Goal: Information Seeking & Learning: Check status

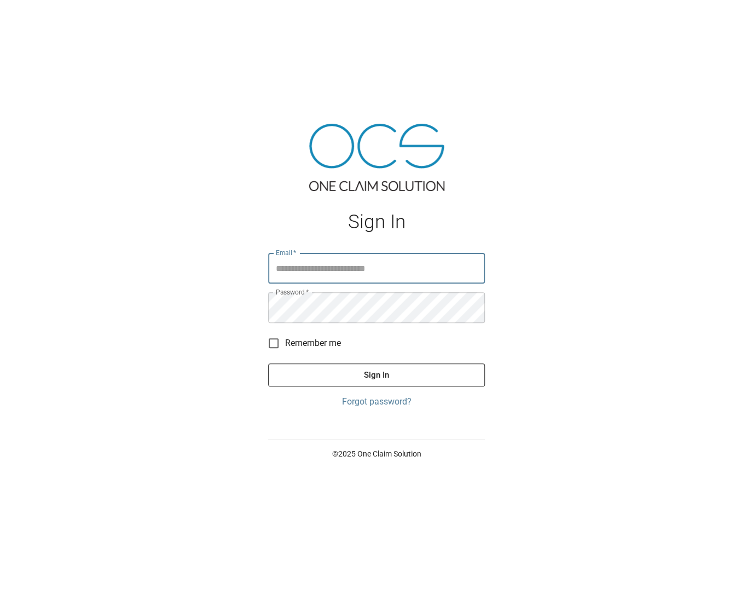
type input "**********"
click at [376, 374] on button "Sign In" at bounding box center [376, 374] width 217 height 23
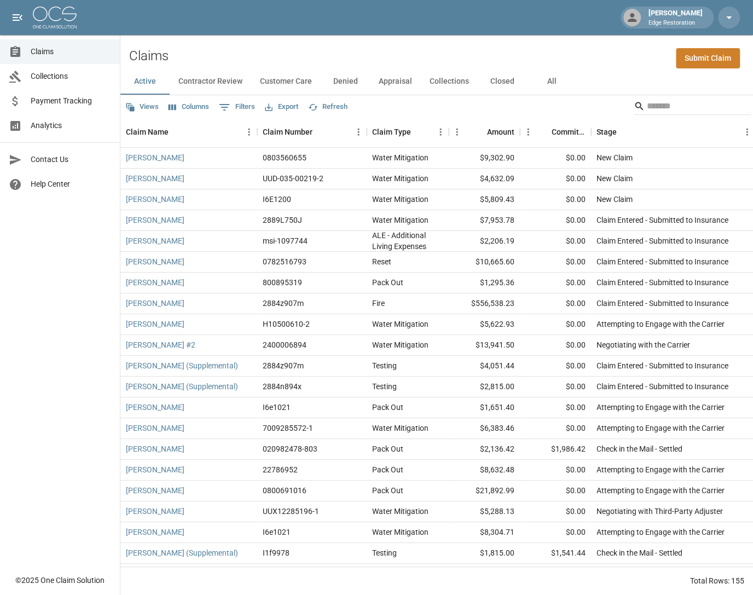
click at [227, 109] on icon "Show filters" at bounding box center [224, 107] width 13 height 13
select select "****"
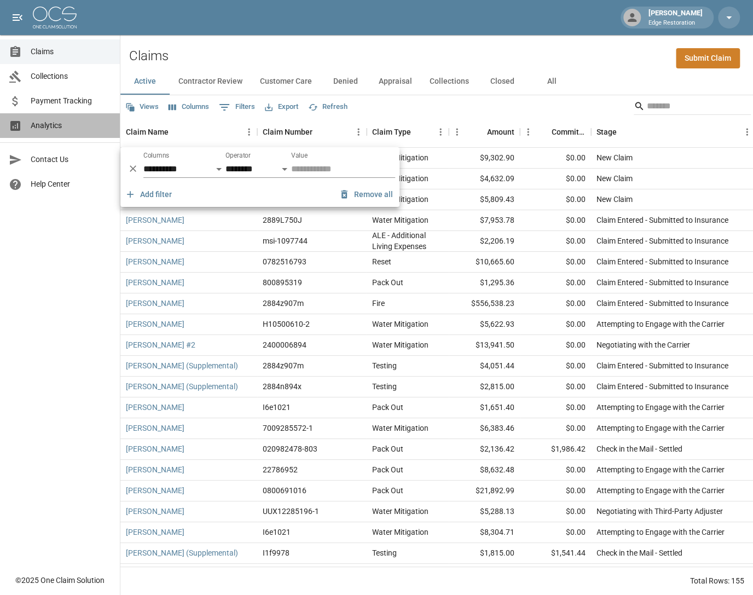
click at [45, 120] on span "Analytics" at bounding box center [71, 125] width 80 height 11
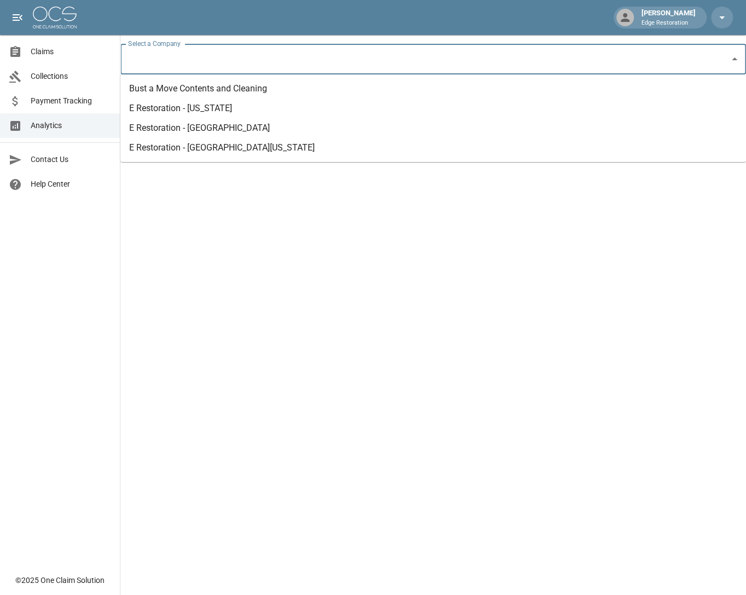
click at [188, 56] on input "Select a Company" at bounding box center [424, 59] width 599 height 21
click at [204, 111] on li "E Restoration - [US_STATE]" at bounding box center [433, 109] width 626 height 20
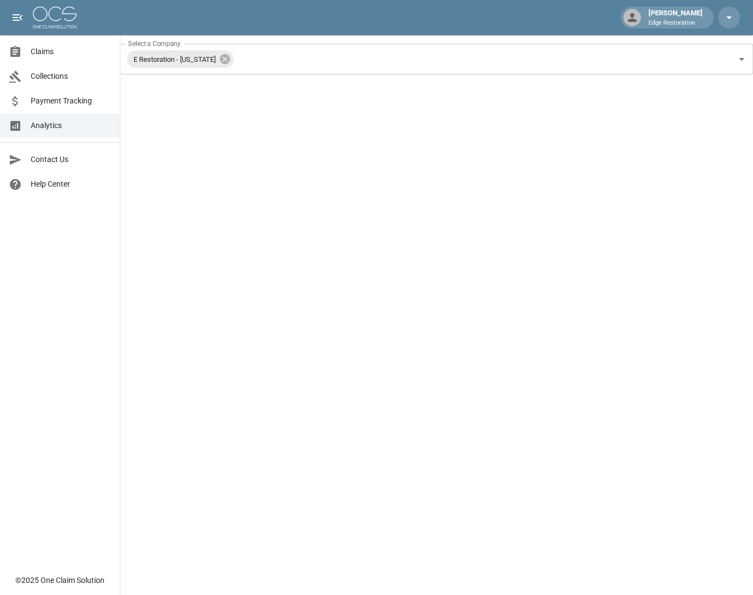
click at [34, 49] on span "Claims" at bounding box center [71, 51] width 80 height 11
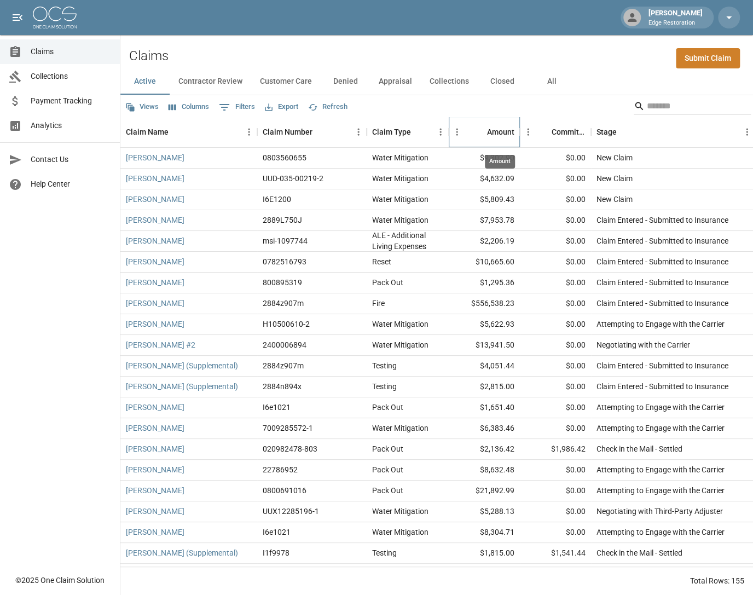
click at [488, 131] on div "Amount" at bounding box center [500, 132] width 27 height 31
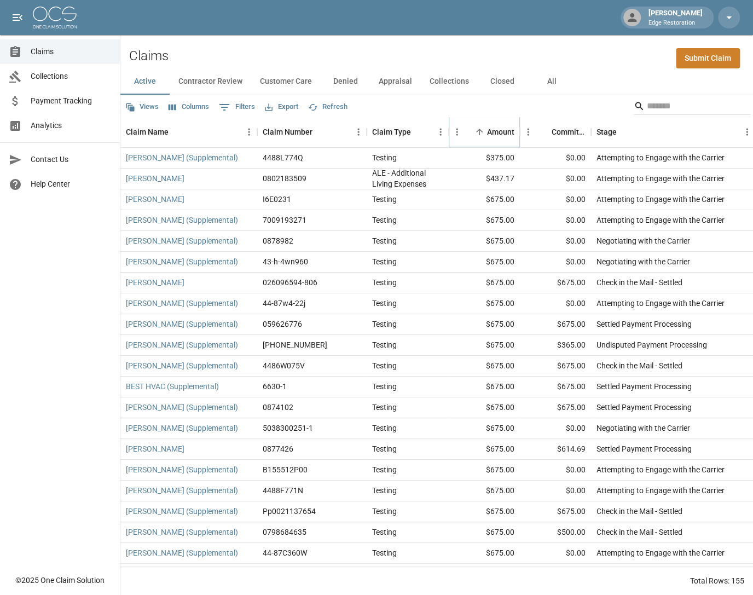
click at [482, 135] on icon "Sort" at bounding box center [479, 132] width 10 height 10
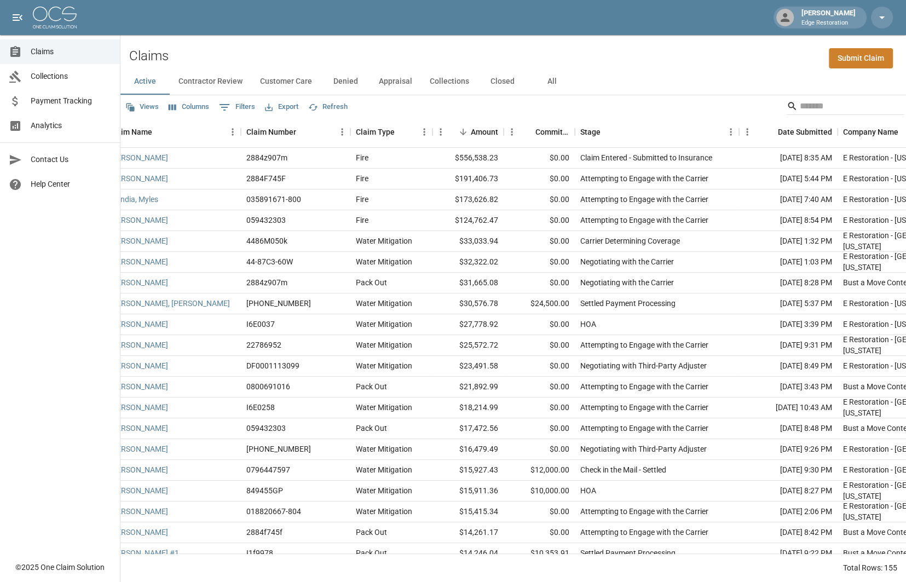
scroll to position [0, 14]
click at [241, 101] on button "0 Filters" at bounding box center [237, 108] width 42 height 18
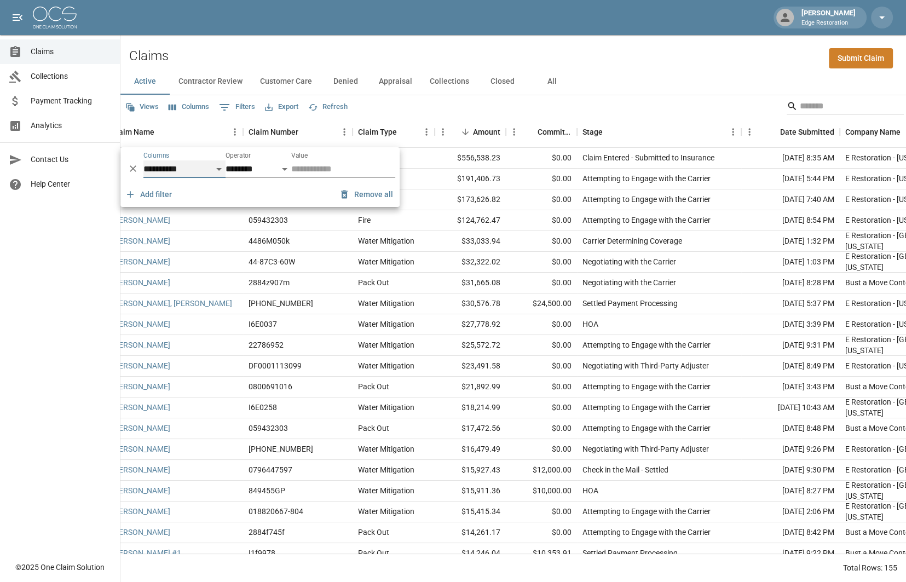
select select "*******"
select select "**"
select select "******"
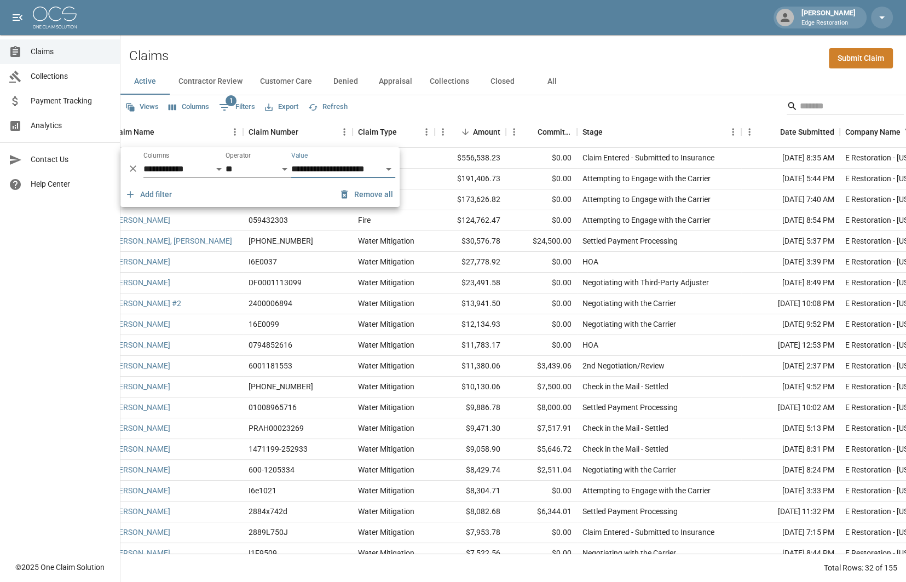
click at [753, 110] on div "Views Columns 1 Filters Export Refresh" at bounding box center [512, 106] width 785 height 22
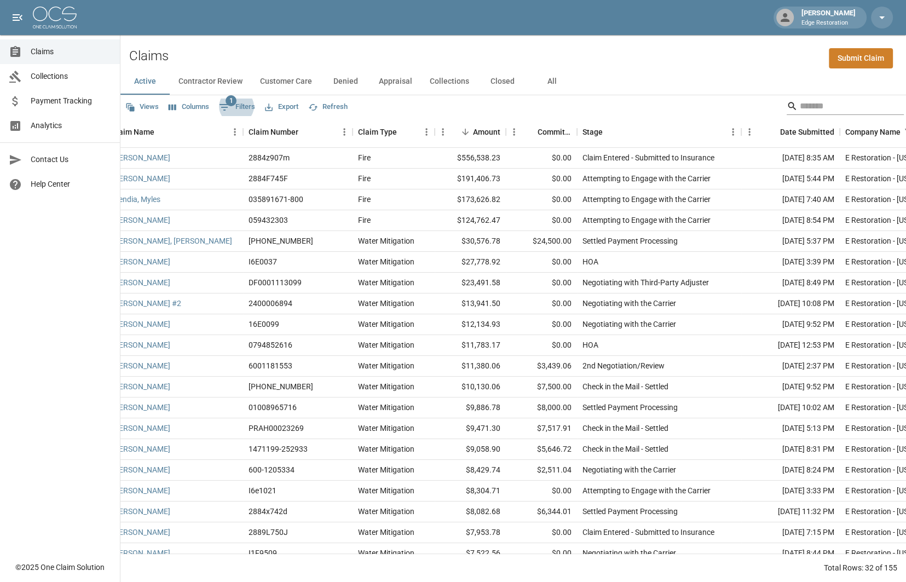
click at [753, 108] on input "Search" at bounding box center [844, 106] width 88 height 18
type input "*"
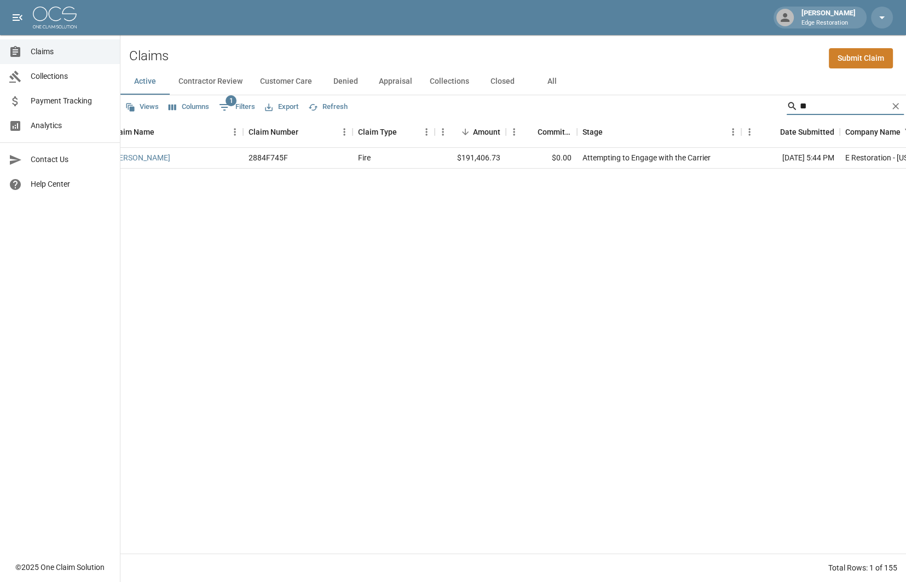
type input "*"
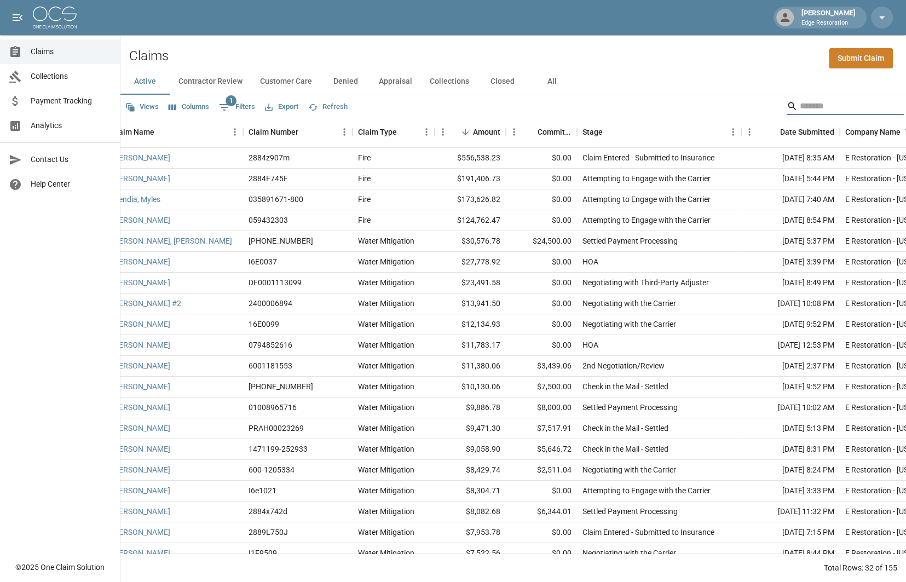
click at [549, 85] on button "All" at bounding box center [551, 81] width 49 height 26
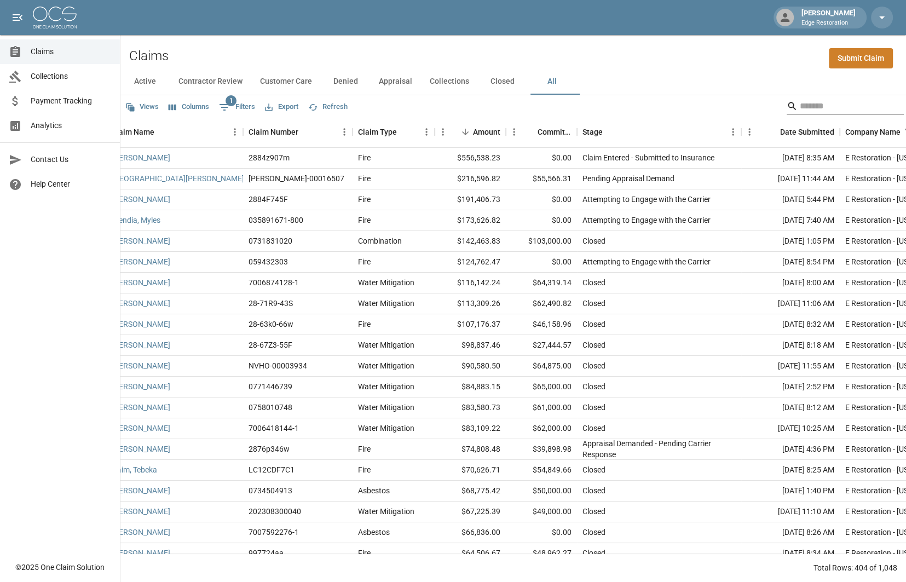
click at [753, 111] on input "Search" at bounding box center [844, 106] width 88 height 18
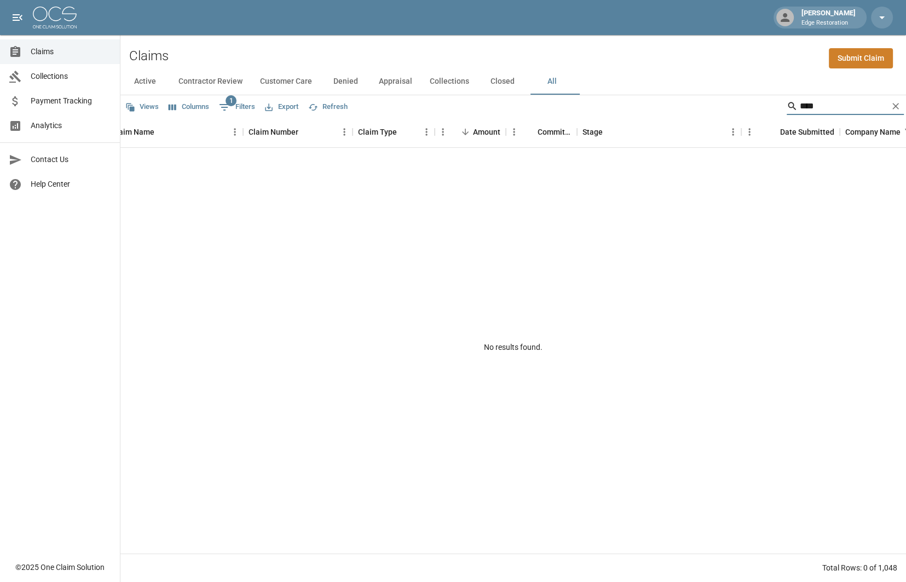
drag, startPoint x: 801, startPoint y: 107, endPoint x: 756, endPoint y: 105, distance: 44.9
click at [753, 105] on div "Views Columns 1 Filters Export Refresh ****" at bounding box center [512, 106] width 785 height 22
drag, startPoint x: 774, startPoint y: 120, endPoint x: 672, endPoint y: 124, distance: 102.4
click at [672, 124] on div "Views Columns 1 Filters Export Refresh **** Claim Name Claim Number Claim Type …" at bounding box center [512, 338] width 785 height 487
type input "*"
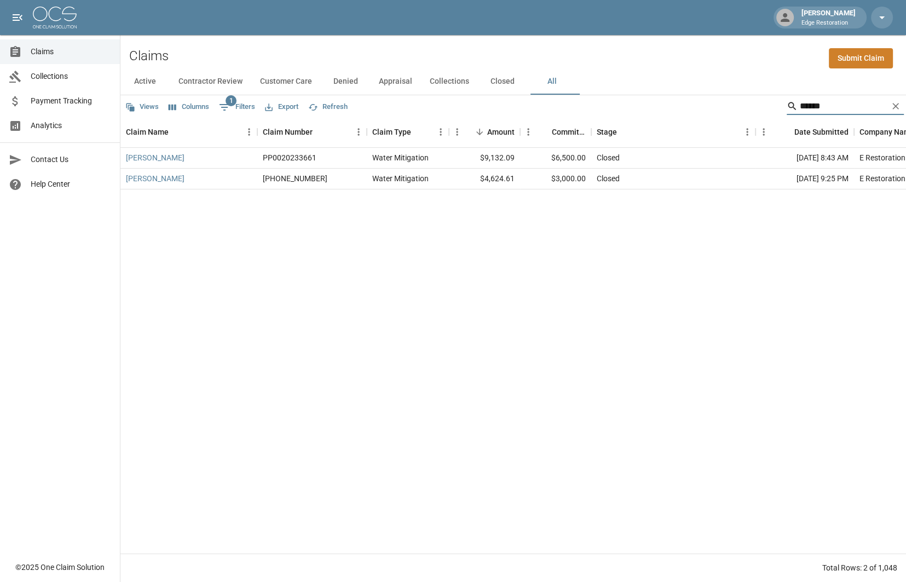
drag, startPoint x: 814, startPoint y: 105, endPoint x: 671, endPoint y: 106, distance: 142.8
click at [671, 105] on div "Views Columns 1 Filters Export Refresh ******" at bounding box center [512, 106] width 785 height 22
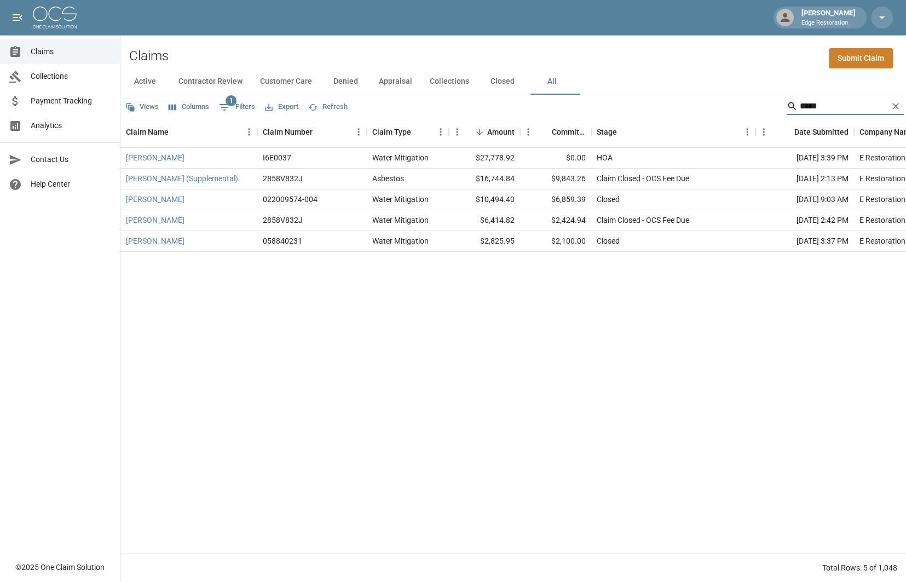
drag, startPoint x: 801, startPoint y: 106, endPoint x: 740, endPoint y: 108, distance: 60.8
click at [740, 108] on div "Views Columns 1 Filters Export Refresh *****" at bounding box center [512, 106] width 785 height 22
type input "*"
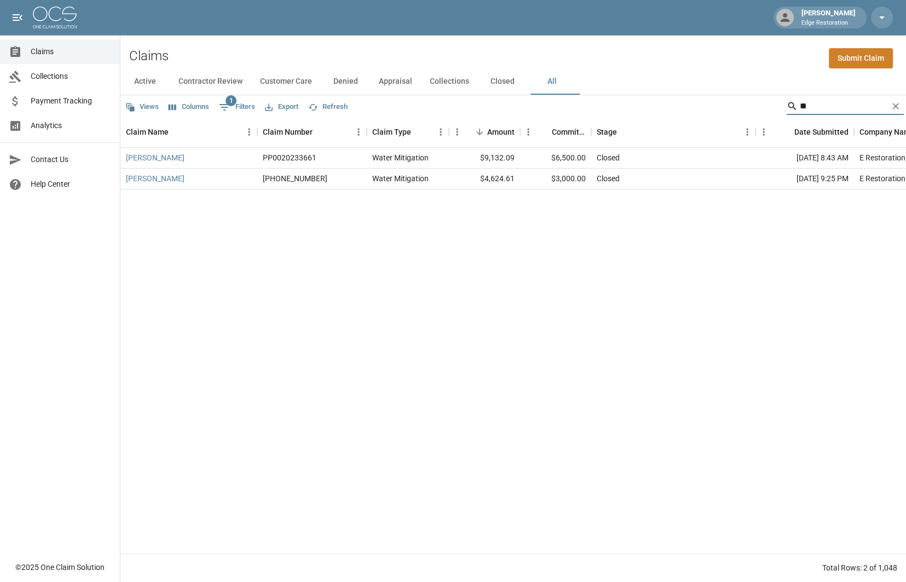
type input "*"
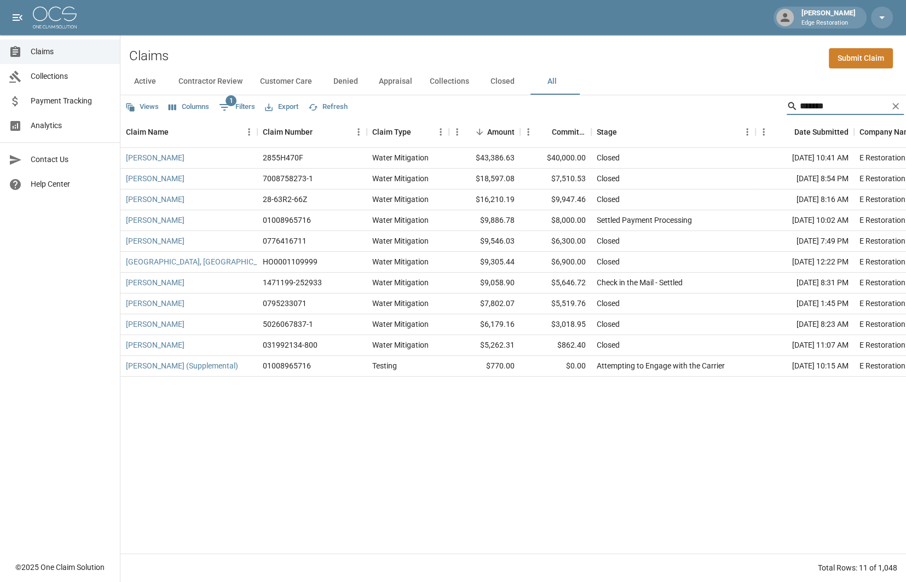
type input "*******"
click at [753, 105] on button "Clear" at bounding box center [895, 106] width 16 height 16
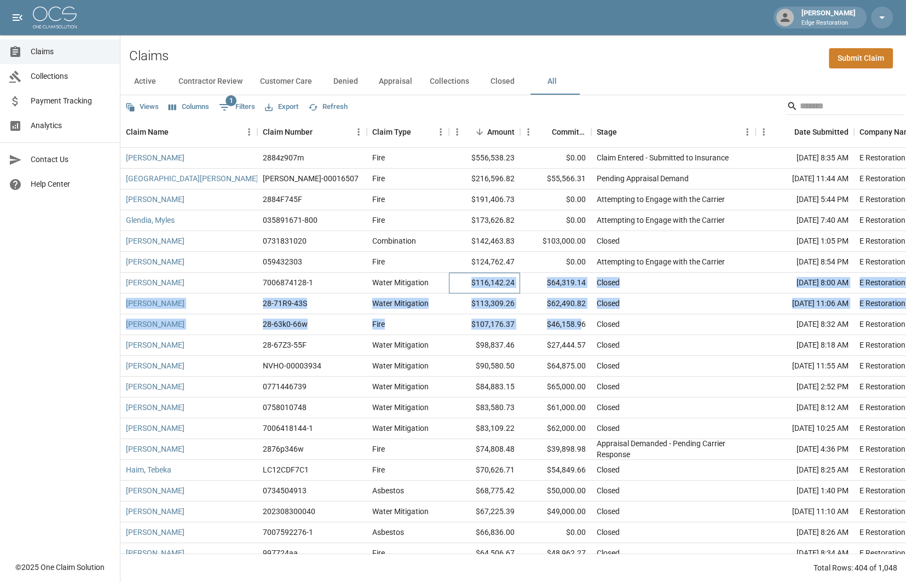
drag, startPoint x: 470, startPoint y: 279, endPoint x: 579, endPoint y: 327, distance: 119.3
click at [579, 327] on div "[PERSON_NAME] 2884z907m Fire $556,538.23 $0.00 Claim Entered - Submitted to Ins…" at bounding box center [631, 387] width 1023 height 478
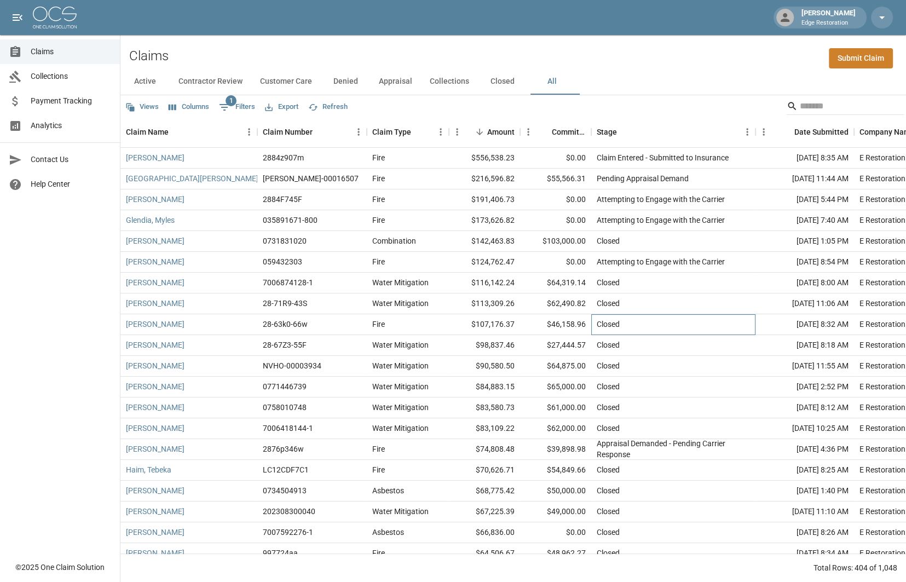
click at [647, 321] on div "Closed" at bounding box center [673, 324] width 164 height 21
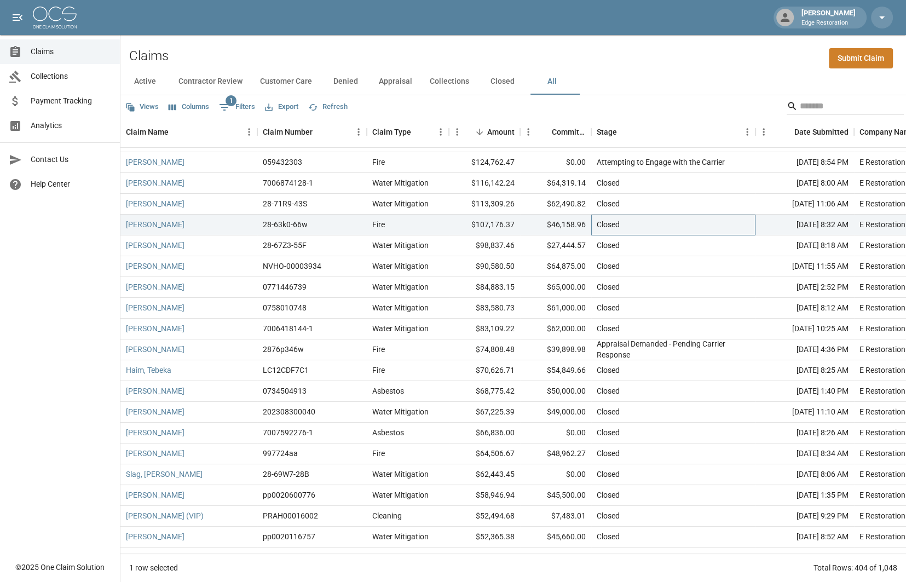
scroll to position [96, 0]
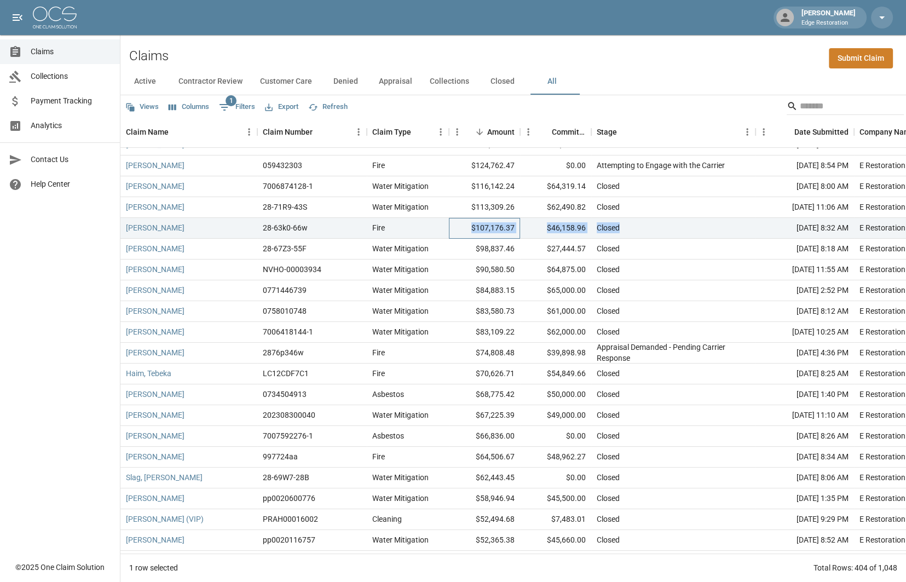
drag, startPoint x: 470, startPoint y: 228, endPoint x: 715, endPoint y: 224, distance: 244.7
click at [715, 224] on div "[PERSON_NAME] 28-63k0-66w Fire $107,176.37 $46,158.96 Closed [DATE] 8:32 AM E R…" at bounding box center [631, 228] width 1023 height 21
click at [715, 224] on div "Closed" at bounding box center [673, 228] width 164 height 21
drag, startPoint x: 461, startPoint y: 210, endPoint x: 721, endPoint y: 206, distance: 260.5
click at [720, 206] on div "[PERSON_NAME] 28-71R9-43S Water Mitigation $113,309.26 $62,490.82 Closed [DATE]…" at bounding box center [631, 207] width 1023 height 21
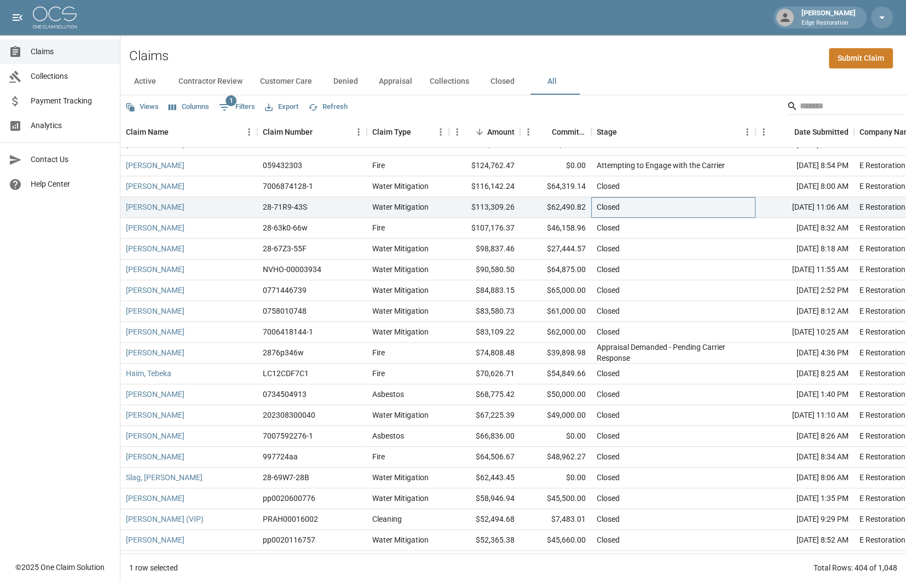
click at [721, 206] on div "Closed" at bounding box center [673, 207] width 164 height 21
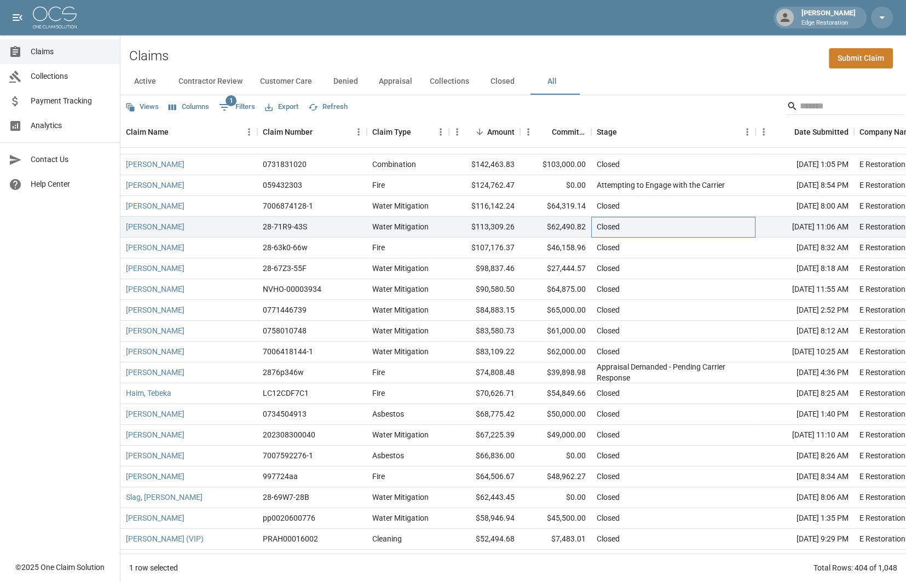
scroll to position [18, 0]
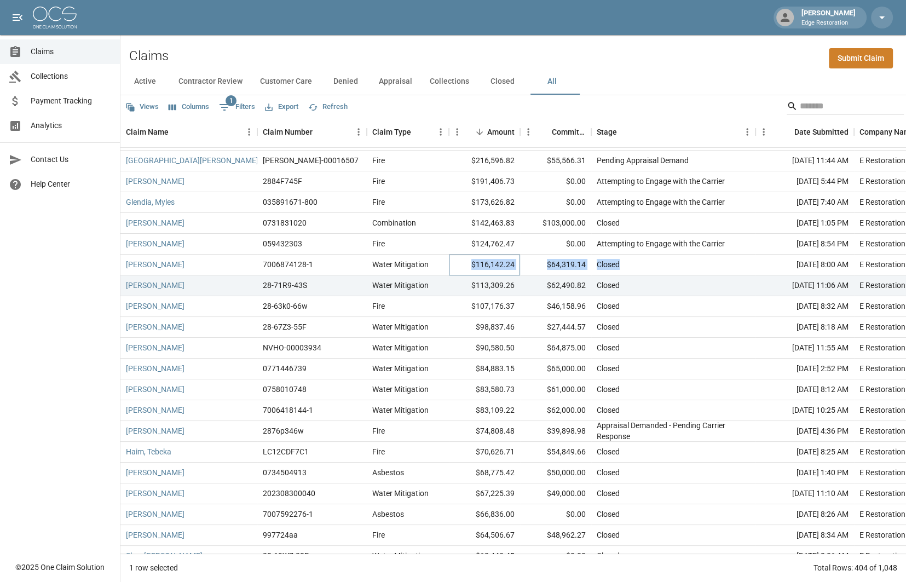
drag, startPoint x: 470, startPoint y: 263, endPoint x: 726, endPoint y: 268, distance: 256.2
click at [724, 269] on div "[PERSON_NAME] 7006874128-1 Water Mitigation $116,142.24 $64,319.14 Closed [DATE…" at bounding box center [631, 264] width 1023 height 21
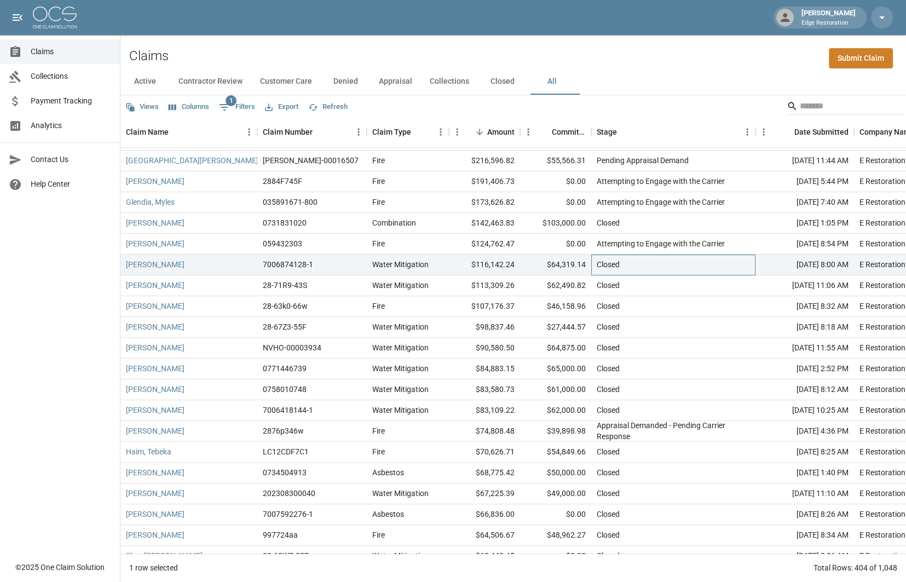
click at [726, 268] on div "Closed" at bounding box center [673, 264] width 164 height 21
drag, startPoint x: 467, startPoint y: 246, endPoint x: 686, endPoint y: 244, distance: 218.4
click at [686, 244] on div "[PERSON_NAME] 059432303 Fire $124,762.47 $0.00 Attempting to Engage with the Ca…" at bounding box center [631, 244] width 1023 height 21
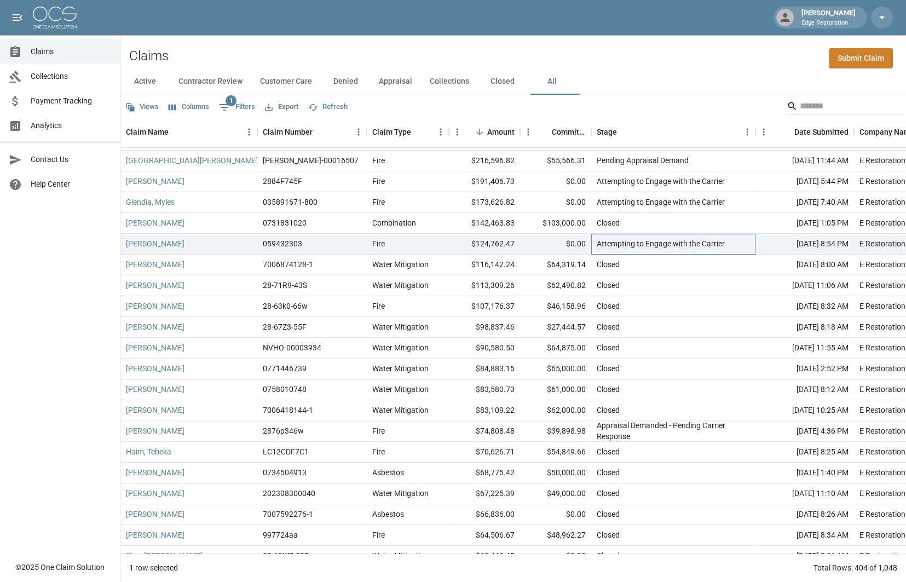
click at [690, 244] on div "Attempting to Engage with the Carrier" at bounding box center [661, 243] width 128 height 11
drag, startPoint x: 458, startPoint y: 222, endPoint x: 722, endPoint y: 221, distance: 264.9
click at [722, 221] on div "[PERSON_NAME] 0731831020 Combination $142,463.83 $103,000.00 Closed [DATE] 1:05…" at bounding box center [631, 223] width 1023 height 21
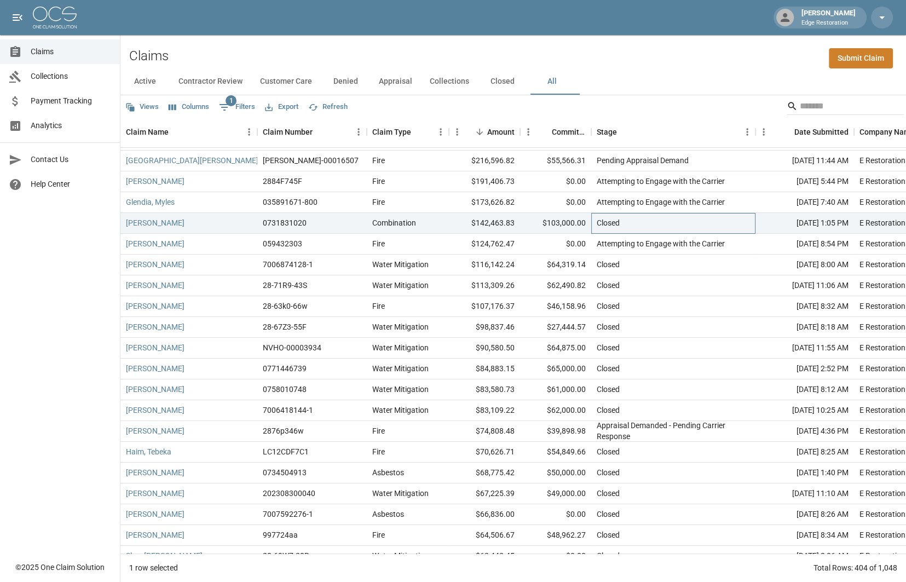
click at [722, 221] on div "Closed" at bounding box center [673, 223] width 164 height 21
drag, startPoint x: 466, startPoint y: 202, endPoint x: 699, endPoint y: 202, distance: 233.1
click at [699, 202] on div "Glendia, Myles 035891671-800 Fire $173,626.82 $0.00 Attempting to Engage with t…" at bounding box center [631, 202] width 1023 height 21
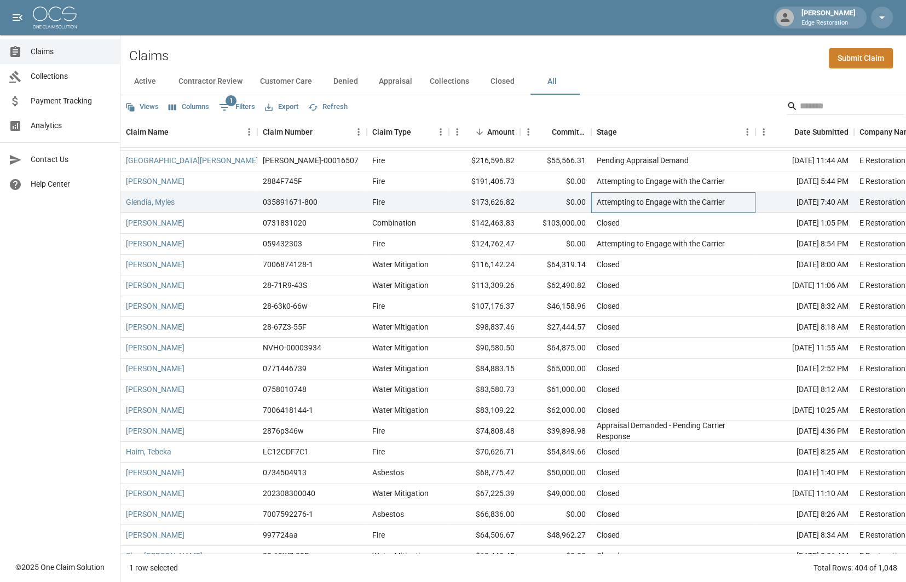
click at [699, 202] on div "Attempting to Engage with the Carrier" at bounding box center [661, 201] width 128 height 11
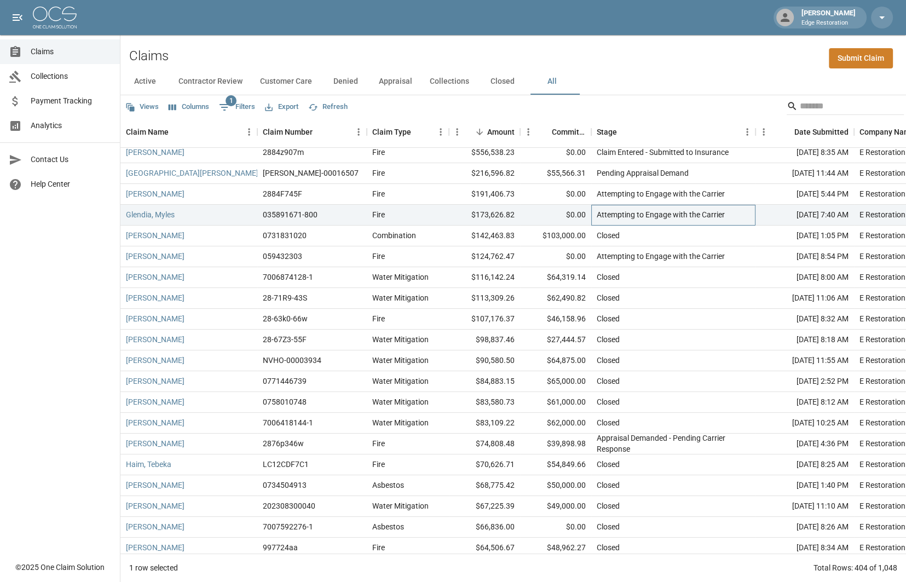
scroll to position [0, 0]
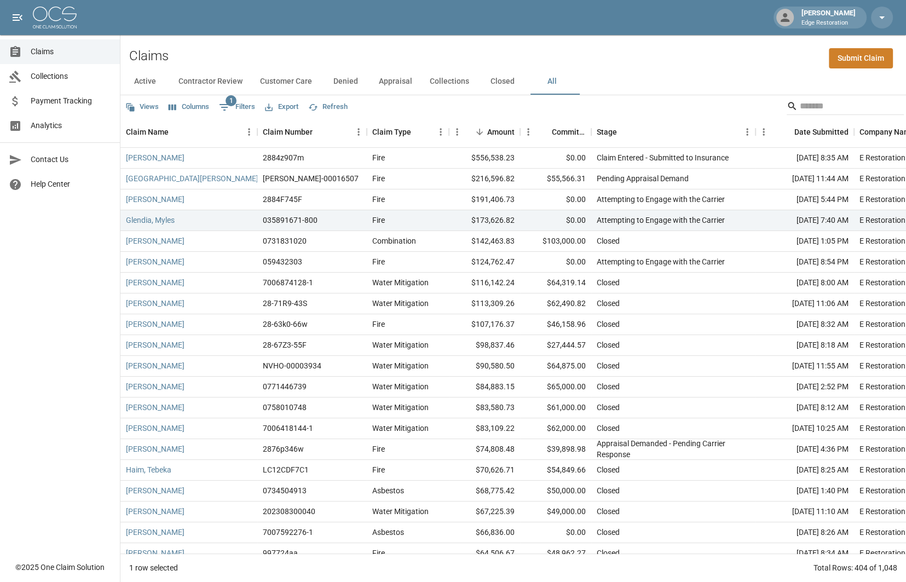
click at [55, 124] on span "Analytics" at bounding box center [71, 125] width 80 height 11
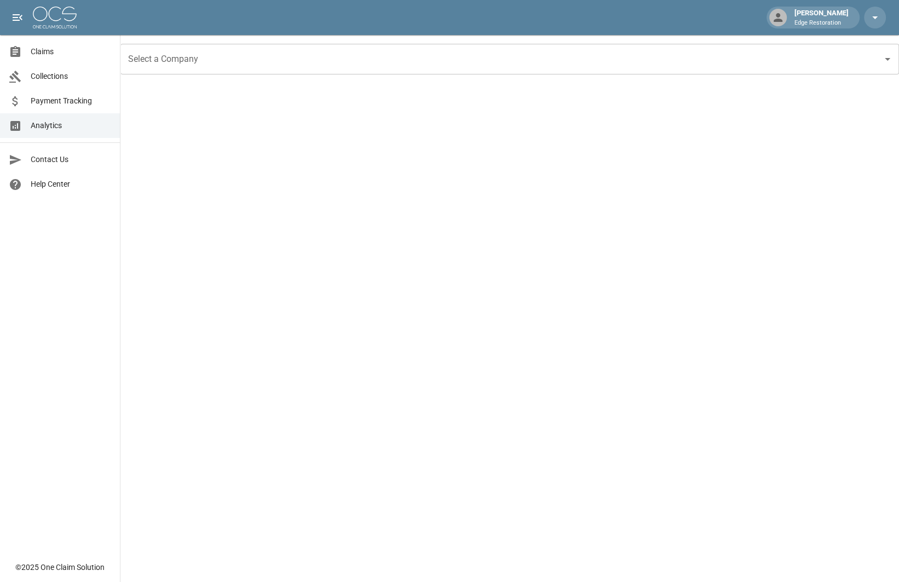
click at [222, 63] on input "Select a Company" at bounding box center [501, 59] width 752 height 21
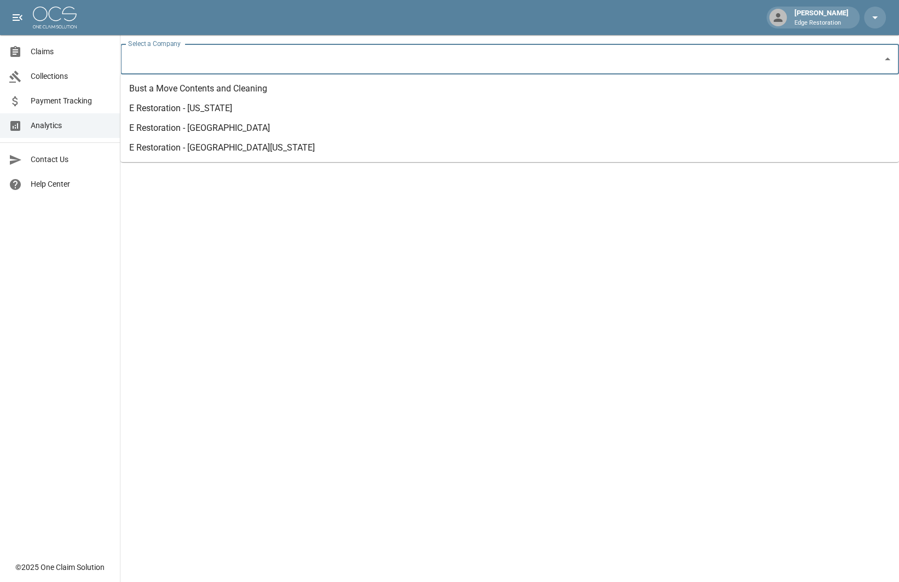
click at [216, 111] on li "E Restoration - [US_STATE]" at bounding box center [509, 109] width 778 height 20
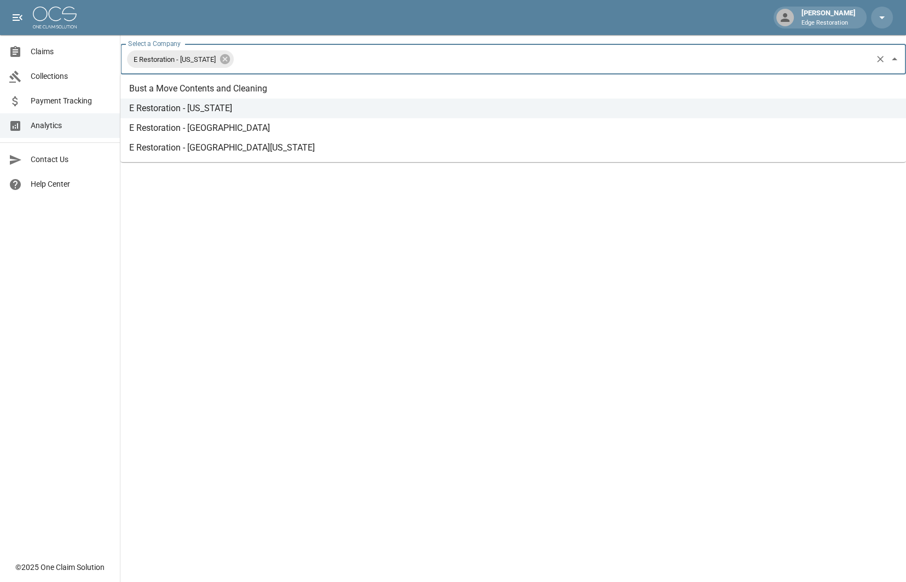
click at [267, 60] on input "Select a Company" at bounding box center [552, 59] width 635 height 21
click at [219, 62] on icon at bounding box center [225, 59] width 12 height 12
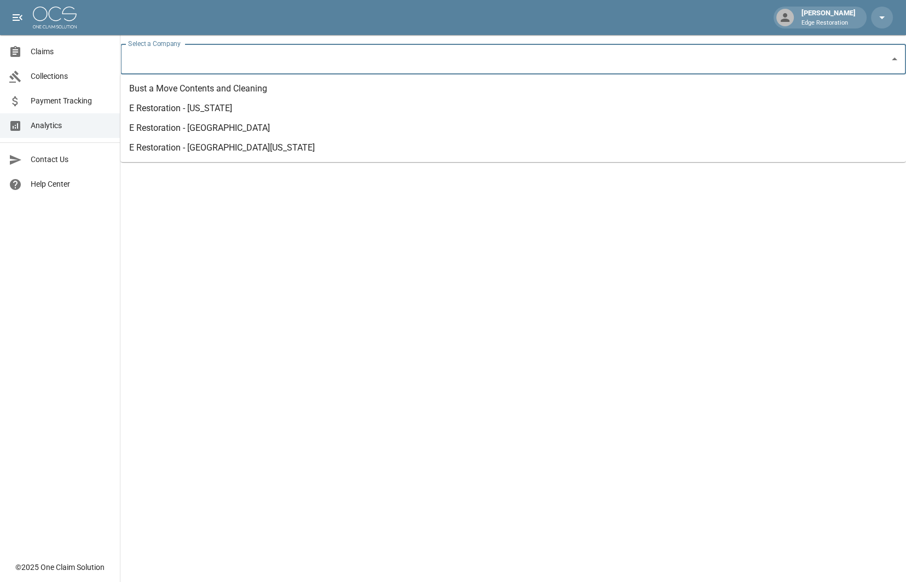
click at [215, 142] on li "E Restoration - [GEOGRAPHIC_DATA][US_STATE]" at bounding box center [512, 148] width 785 height 20
